Goal: Task Accomplishment & Management: Manage account settings

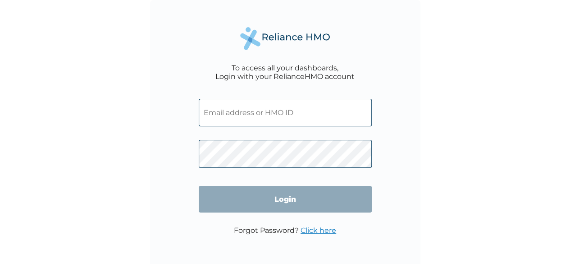
click at [262, 107] on input "text" at bounding box center [285, 112] width 173 height 27
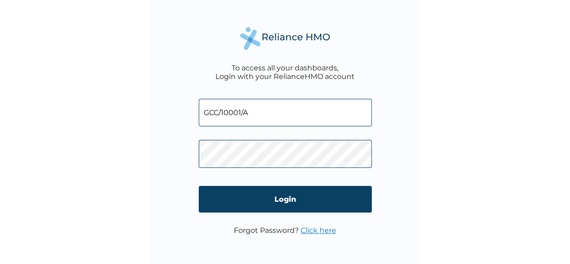
type input "GCC/10001/A"
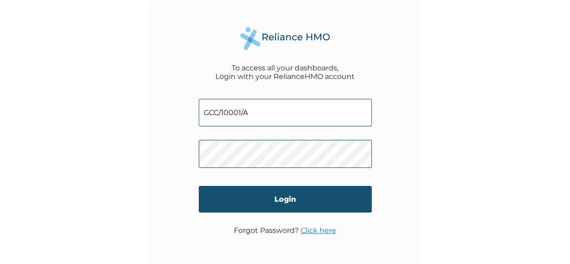
click at [267, 196] on input "Login" at bounding box center [285, 199] width 173 height 27
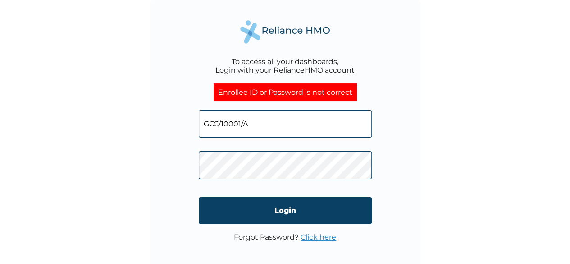
drag, startPoint x: 40, startPoint y: 141, endPoint x: 156, endPoint y: 132, distance: 117.0
click at [40, 141] on div "To access all your dashboards, Login with your RelianceHMO account Enrollee ID …" at bounding box center [285, 132] width 570 height 264
drag, startPoint x: 273, startPoint y: 120, endPoint x: 196, endPoint y: 125, distance: 77.6
click at [196, 125] on div "To access all your dashboards, Login with your RelianceHMO account Enrollee ID …" at bounding box center [285, 135] width 270 height 270
drag, startPoint x: 530, startPoint y: 52, endPoint x: 328, endPoint y: 148, distance: 223.7
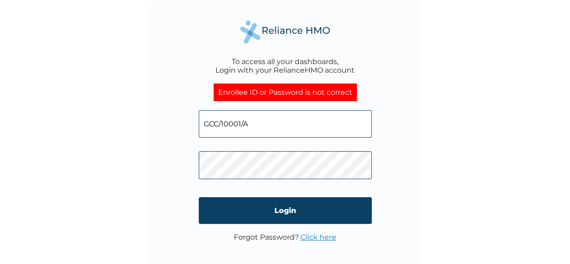
click at [529, 53] on div "To access all your dashboards, Login with your RelianceHMO account Enrollee ID …" at bounding box center [285, 132] width 570 height 264
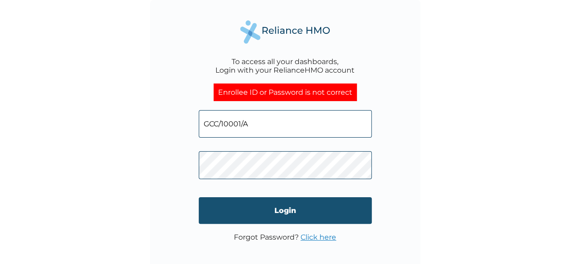
click at [302, 210] on input "Login" at bounding box center [285, 210] width 173 height 27
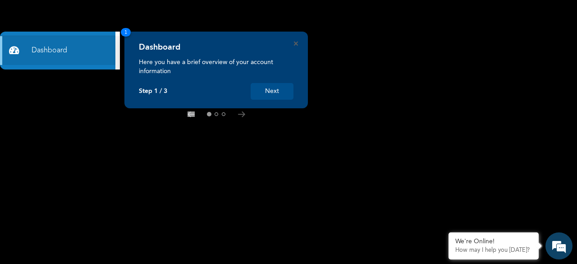
click at [525, 150] on rect at bounding box center [288, 132] width 577 height 264
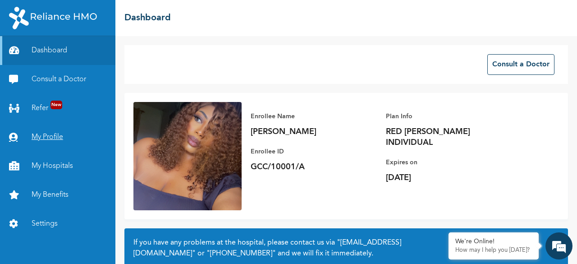
click at [47, 137] on link "My Profile" at bounding box center [57, 137] width 115 height 29
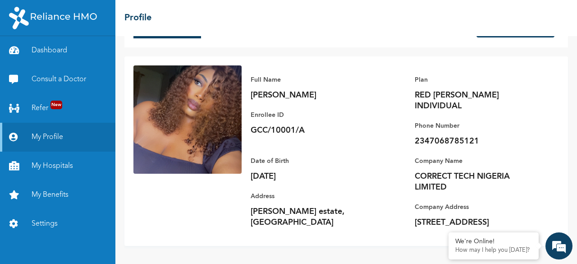
scroll to position [46, 0]
click at [59, 51] on link "Dashboard" at bounding box center [57, 50] width 115 height 29
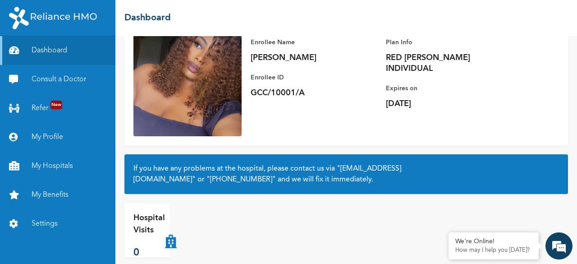
scroll to position [85, 0]
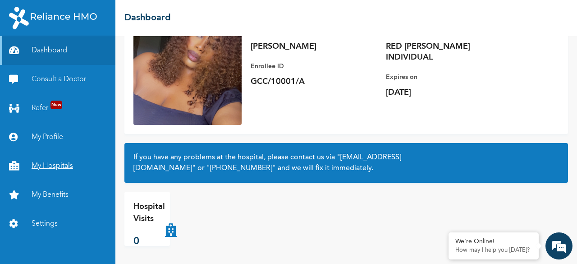
click at [53, 164] on link "My Hospitals" at bounding box center [57, 165] width 115 height 29
